Goal: Check status: Check status

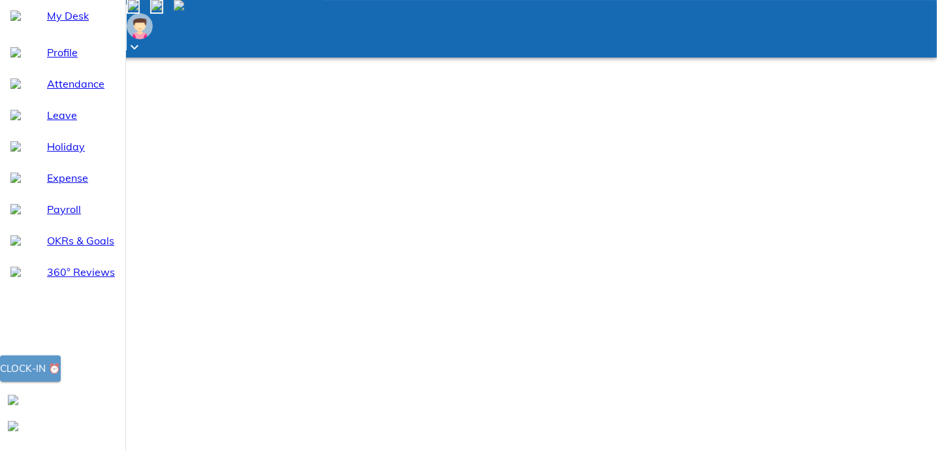
click at [61, 377] on div "Clock-in ⏰" at bounding box center [30, 368] width 61 height 17
click at [64, 60] on span "Profile" at bounding box center [81, 52] width 68 height 16
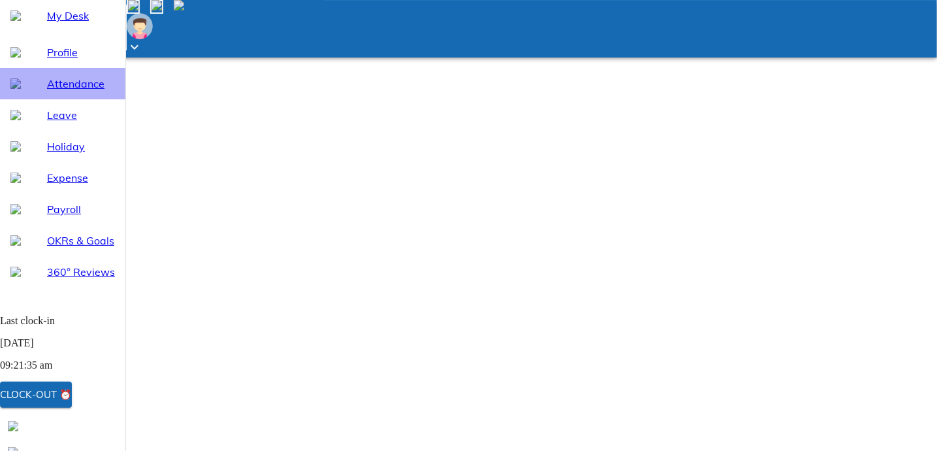
click at [67, 91] on span "Attendance" at bounding box center [81, 84] width 68 height 16
select select "10"
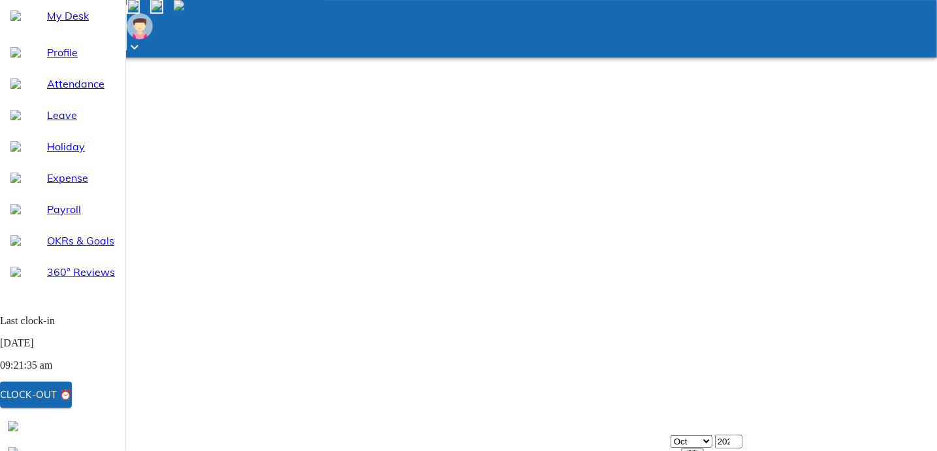
scroll to position [119, 0]
